Goal: Information Seeking & Learning: Learn about a topic

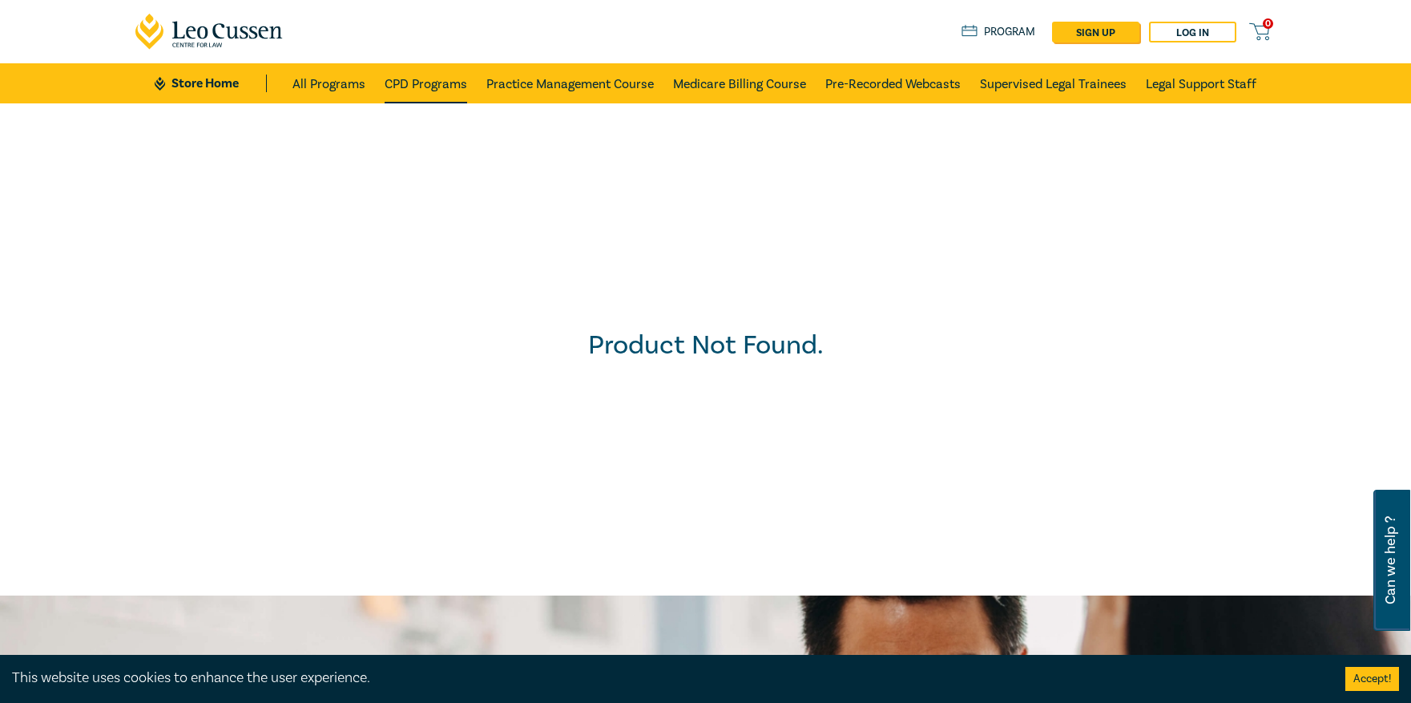
click at [425, 89] on link "CPD Programs" at bounding box center [426, 83] width 83 height 40
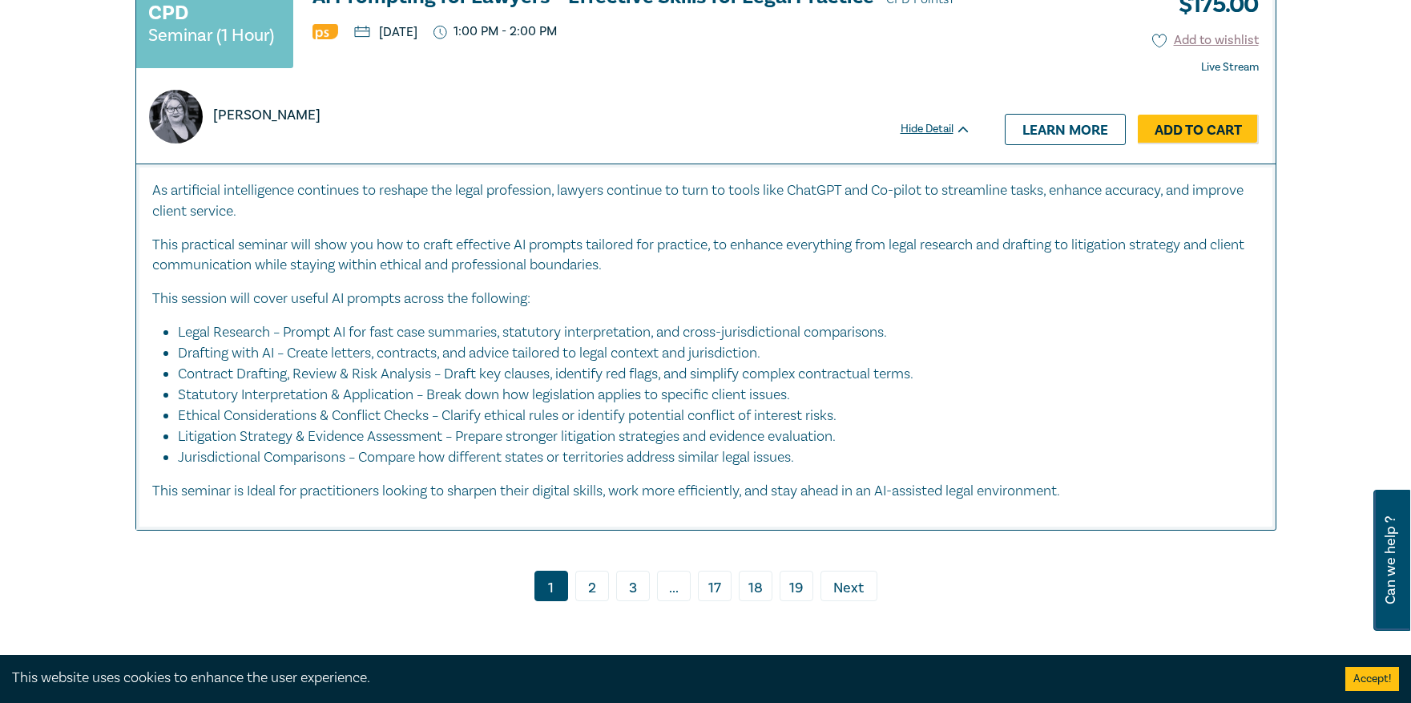
scroll to position [7740, 0]
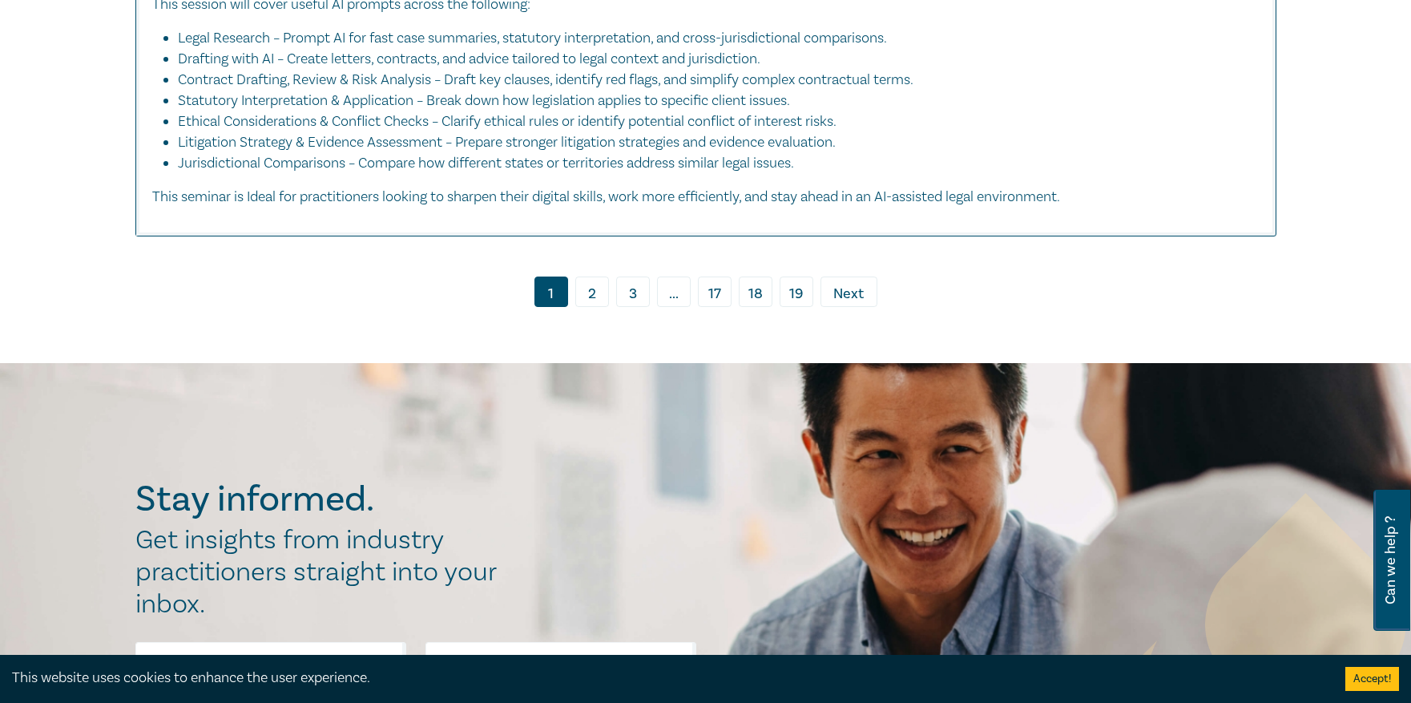
click at [590, 292] on link "2" at bounding box center [592, 291] width 34 height 30
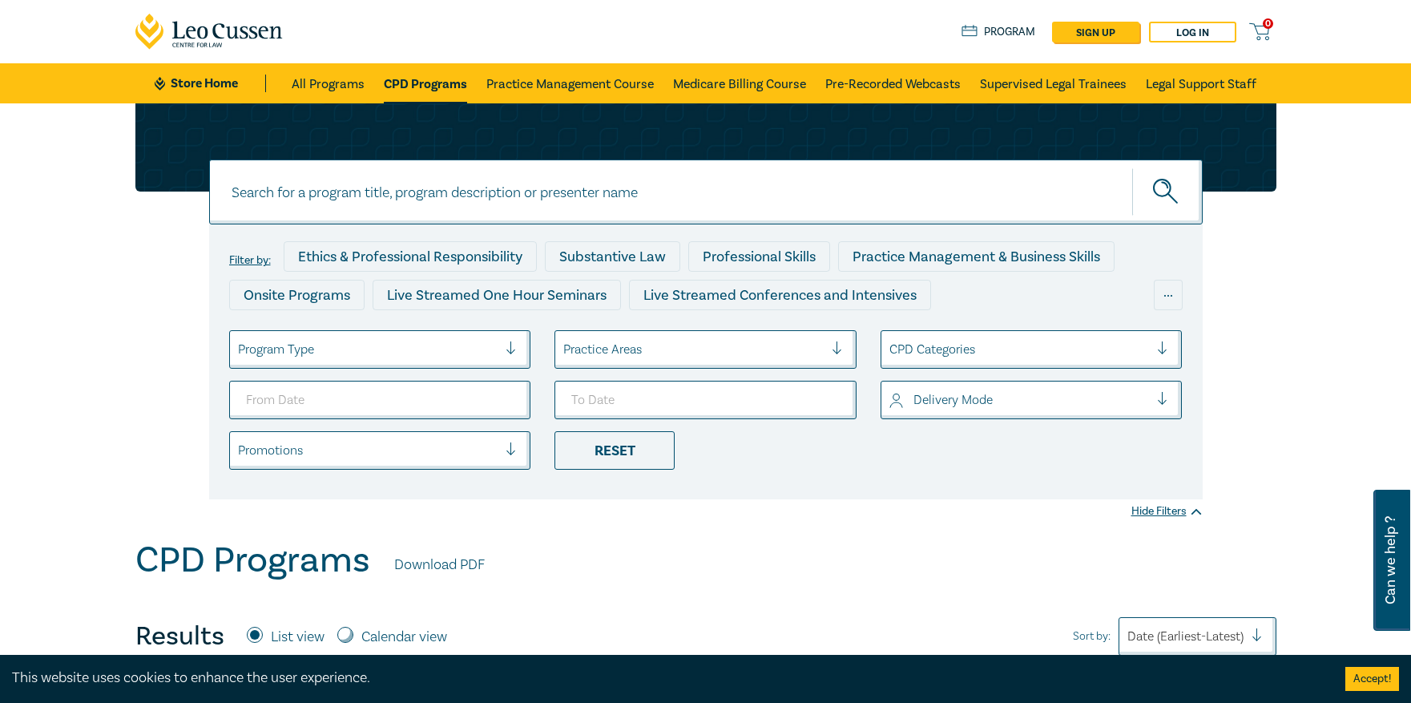
click at [512, 356] on div at bounding box center [518, 349] width 24 height 16
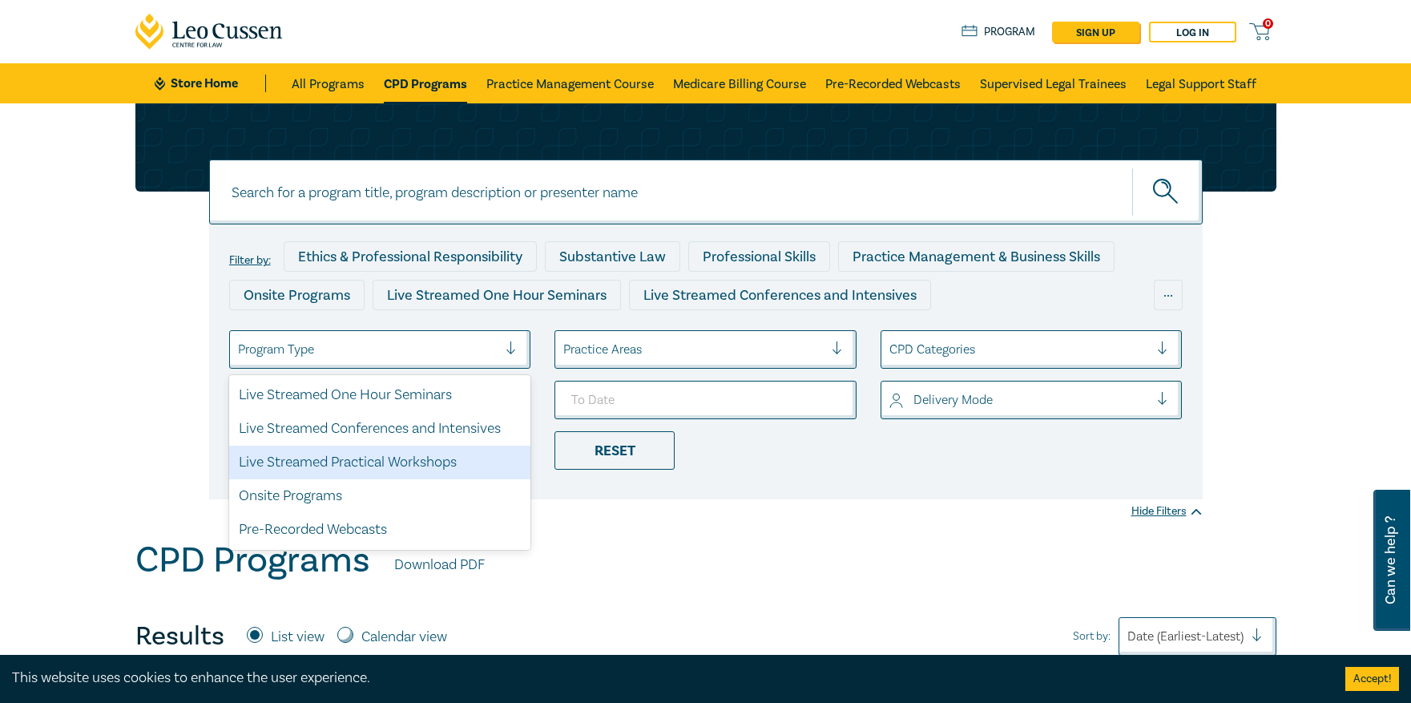
click at [334, 458] on div "Live Streamed Practical Workshops" at bounding box center [380, 462] width 302 height 34
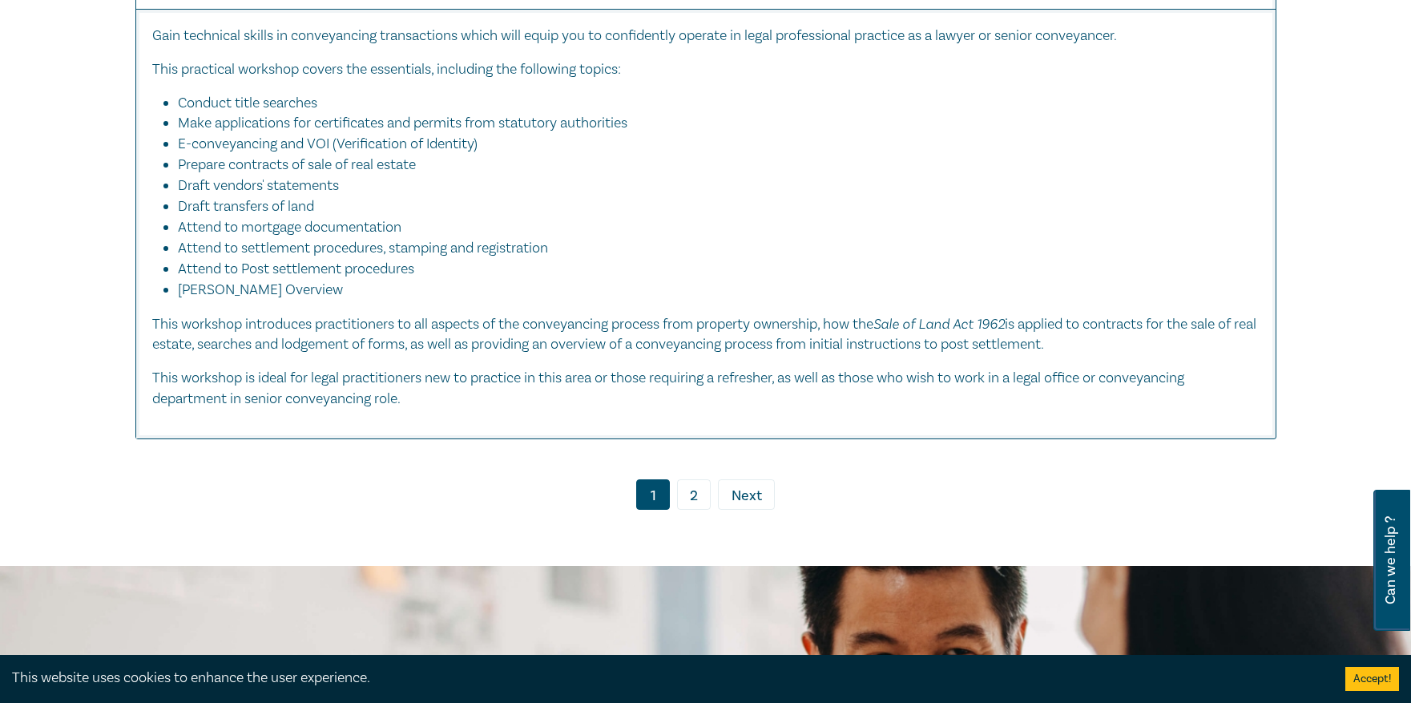
scroll to position [10414, 0]
